Goal: Navigation & Orientation: Find specific page/section

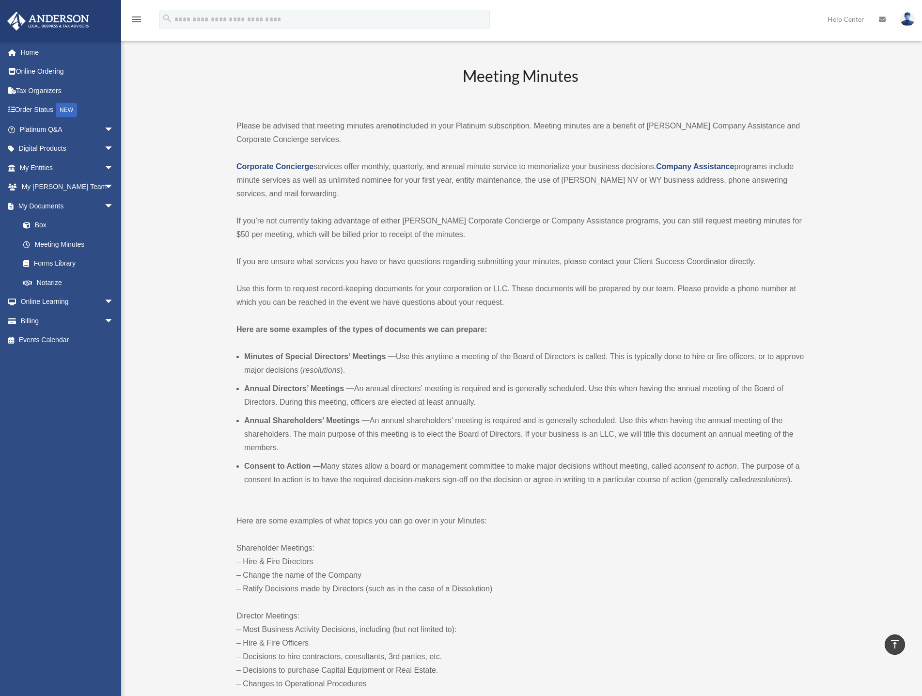
scroll to position [339, 0]
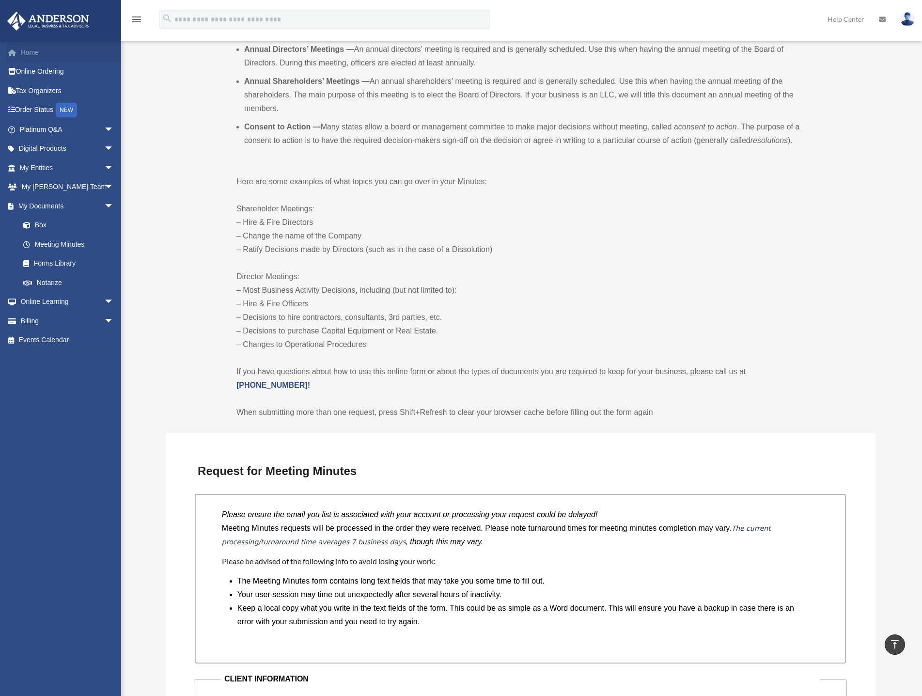
click at [29, 50] on link "Home" at bounding box center [68, 52] width 122 height 19
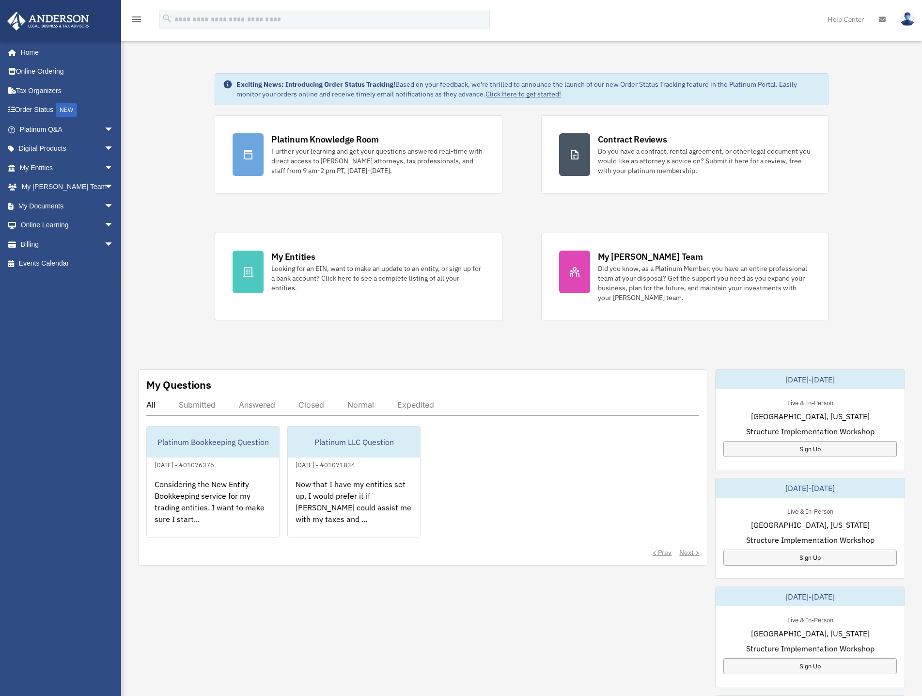
click at [261, 400] on div "Answered" at bounding box center [257, 405] width 36 height 10
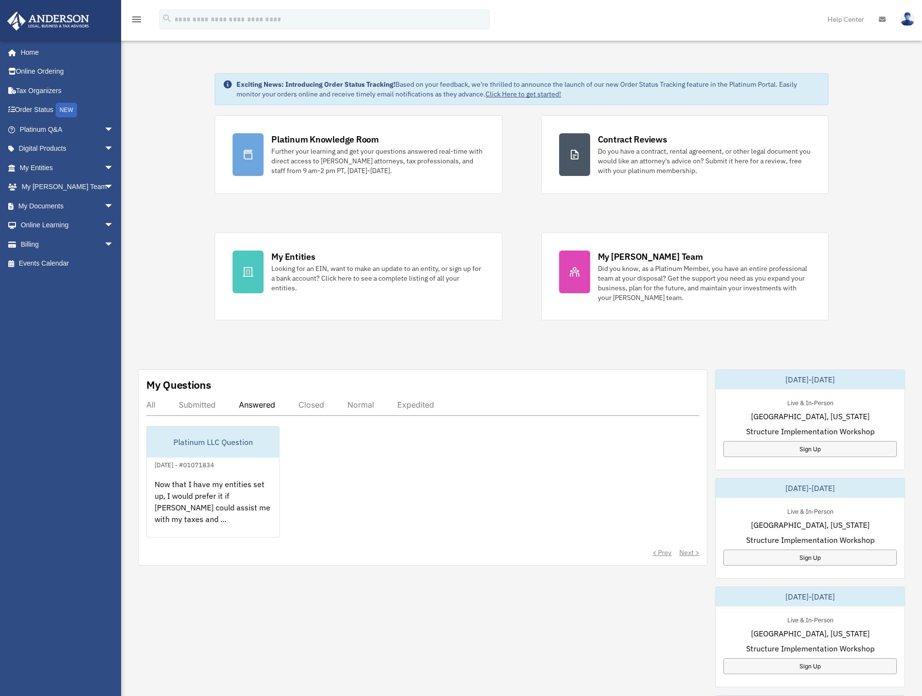
click at [187, 404] on div "Submitted" at bounding box center [197, 405] width 37 height 10
click at [104, 209] on span "arrow_drop_down" at bounding box center [113, 206] width 19 height 20
